Goal: Find contact information: Obtain details needed to contact an individual or organization

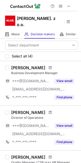
click at [22, 110] on div "[PERSON_NAME]" at bounding box center [28, 112] width 34 height 5
click at [22, 110] on div "Agnieszka Chudak" at bounding box center [28, 112] width 34 height 5
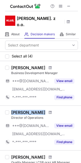
click at [22, 110] on div "Agnieszka Chudak" at bounding box center [28, 112] width 34 height 5
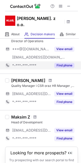
scroll to position [51, 0]
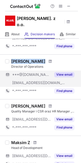
click at [61, 72] on button "View email" at bounding box center [64, 74] width 20 height 5
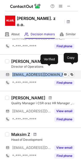
drag, startPoint x: 12, startPoint y: 69, endPoint x: 50, endPoint y: 68, distance: 37.6
click at [50, 71] on div "achudak@gmail.com Verified Send email Copy" at bounding box center [40, 75] width 70 height 8
copy span "achudak@gmail.com"
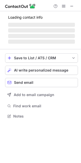
scroll to position [111, 81]
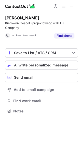
scroll to position [108, 81]
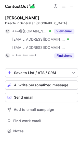
scroll to position [128, 81]
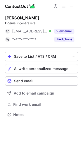
scroll to position [111, 81]
click at [13, 15] on div "[PERSON_NAME] Ingénieur généraliste [EMAIL_ADDRESS][DOMAIN_NAME] Verified View …" at bounding box center [41, 29] width 73 height 37
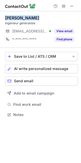
click at [13, 15] on div "[PERSON_NAME] Ingénieur généraliste [EMAIL_ADDRESS][DOMAIN_NAME] Verified View …" at bounding box center [41, 29] width 73 height 37
copy div "[PERSON_NAME]"
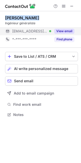
click at [64, 30] on button "View email" at bounding box center [64, 31] width 20 height 5
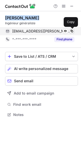
click at [73, 32] on span at bounding box center [72, 31] width 4 height 4
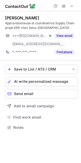
scroll to position [124, 81]
click at [9, 15] on div "Roxanne Schipper" at bounding box center [22, 17] width 34 height 5
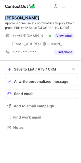
click at [9, 15] on div "Roxanne Schipper" at bounding box center [22, 17] width 34 height 5
copy div "Roxanne Schipper"
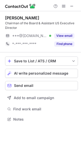
scroll to position [116, 81]
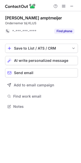
scroll to position [103, 81]
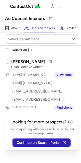
click at [13, 58] on div "[PERSON_NAME] Chief Creative Officer ***@[DOMAIN_NAME] ***@[DOMAIN_NAME] [EMAIL…" at bounding box center [40, 85] width 81 height 61
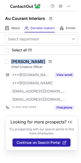
click at [13, 58] on div "Delorean Johnson Chief Creative Officer ***@gmail.com ***@yahoo.com ***@aucoura…" at bounding box center [40, 85] width 81 height 61
click at [26, 57] on div "Delorean Johnson Chief Creative Officer ***@gmail.com ***@yahoo.com ***@aucoura…" at bounding box center [40, 85] width 81 height 61
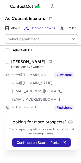
click at [26, 58] on div "Delorean Johnson Chief Creative Officer ***@gmail.com ***@yahoo.com ***@aucoura…" at bounding box center [40, 85] width 81 height 61
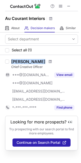
click at [26, 58] on div "Delorean Johnson Chief Creative Officer ***@gmail.com ***@yahoo.com ***@aucoura…" at bounding box center [40, 85] width 81 height 61
copy div "Delorean Johnson"
click at [25, 60] on div "Delorean Johnson" at bounding box center [28, 61] width 34 height 5
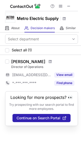
click at [29, 60] on div "[PERSON_NAME]" at bounding box center [28, 61] width 34 height 5
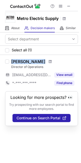
click at [29, 60] on div "[PERSON_NAME]" at bounding box center [28, 61] width 34 height 5
copy div "[PERSON_NAME]"
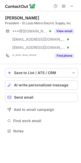
scroll to position [128, 81]
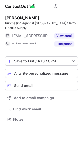
scroll to position [116, 81]
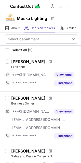
click at [17, 59] on div "Celeste Schumacher" at bounding box center [28, 61] width 34 height 5
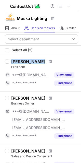
click at [17, 59] on div "Celeste Schumacher" at bounding box center [28, 61] width 34 height 5
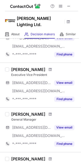
scroll to position [51, 0]
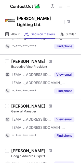
click at [24, 104] on div "[PERSON_NAME]" at bounding box center [28, 106] width 34 height 5
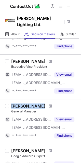
click at [24, 104] on div "[PERSON_NAME]" at bounding box center [28, 106] width 34 height 5
copy div "[PERSON_NAME]"
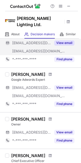
scroll to position [128, 0]
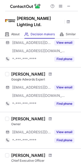
click at [35, 116] on div "Bruce Robinson" at bounding box center [28, 118] width 34 height 5
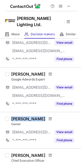
click at [35, 116] on div "Bruce Robinson" at bounding box center [28, 118] width 34 height 5
copy div "Bruce Robinson"
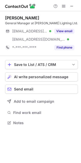
scroll to position [119, 81]
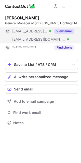
click at [58, 30] on button "View email" at bounding box center [64, 31] width 20 height 5
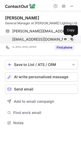
click at [72, 40] on span at bounding box center [72, 39] width 4 height 4
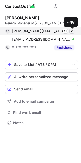
click at [73, 32] on span at bounding box center [72, 31] width 4 height 4
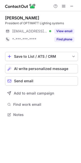
scroll to position [111, 81]
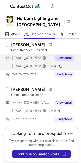
scroll to position [76, 0]
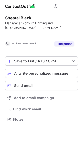
scroll to position [103, 81]
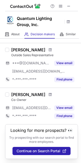
scroll to position [68, 0]
click at [27, 92] on div "[PERSON_NAME]" at bounding box center [28, 94] width 34 height 5
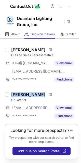
click at [27, 92] on div "[PERSON_NAME]" at bounding box center [28, 94] width 34 height 5
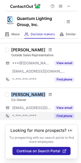
copy div "[PERSON_NAME]"
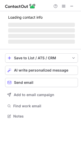
scroll to position [111, 81]
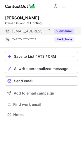
click at [58, 31] on button "View email" at bounding box center [64, 31] width 20 height 5
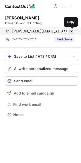
click at [73, 30] on span at bounding box center [72, 31] width 4 height 4
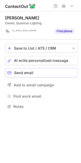
scroll to position [103, 81]
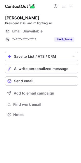
scroll to position [111, 81]
